Goal: Information Seeking & Learning: Learn about a topic

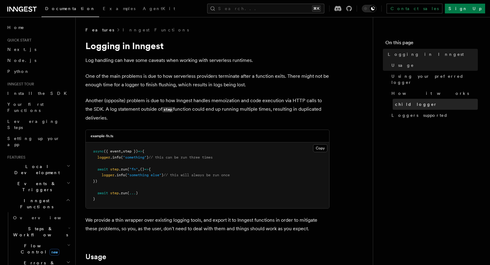
click at [404, 101] on span "child logger" at bounding box center [416, 104] width 42 height 6
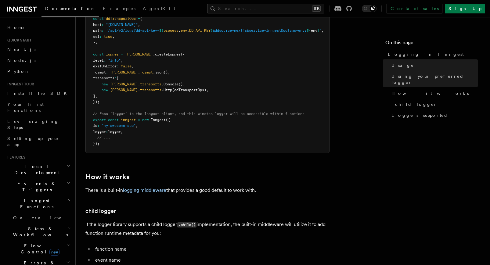
scroll to position [768, 0]
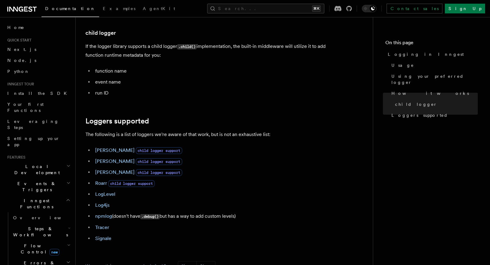
click at [186, 79] on li "event name" at bounding box center [211, 82] width 236 height 9
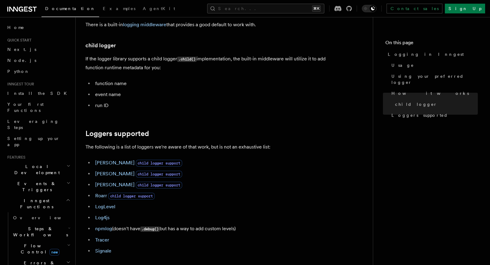
scroll to position [0, 0]
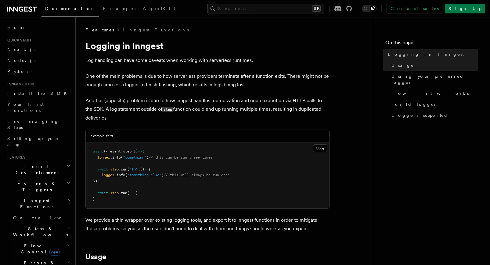
click at [409, 112] on span "Loggers supported" at bounding box center [419, 115] width 56 height 6
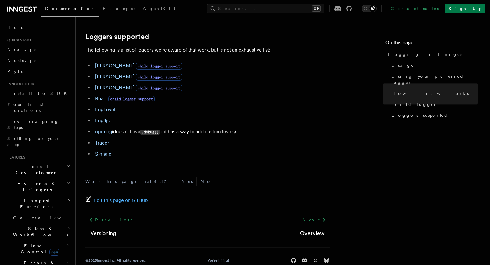
scroll to position [856, 0]
